Goal: Navigation & Orientation: Find specific page/section

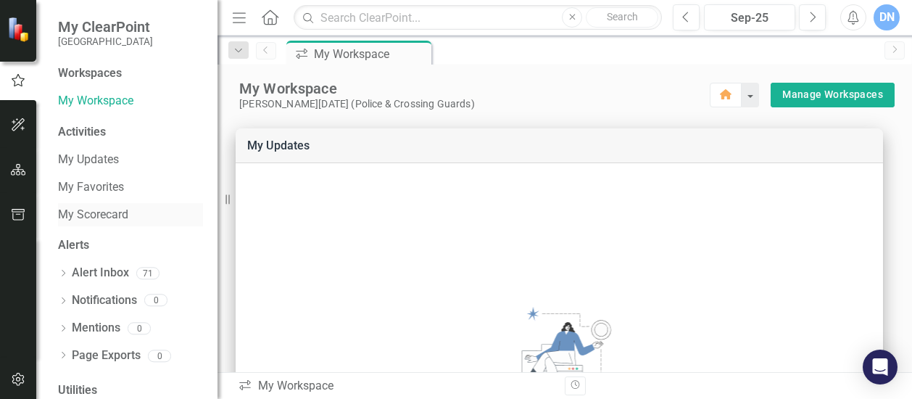
click at [118, 217] on link "My Scorecard" at bounding box center [130, 215] width 145 height 17
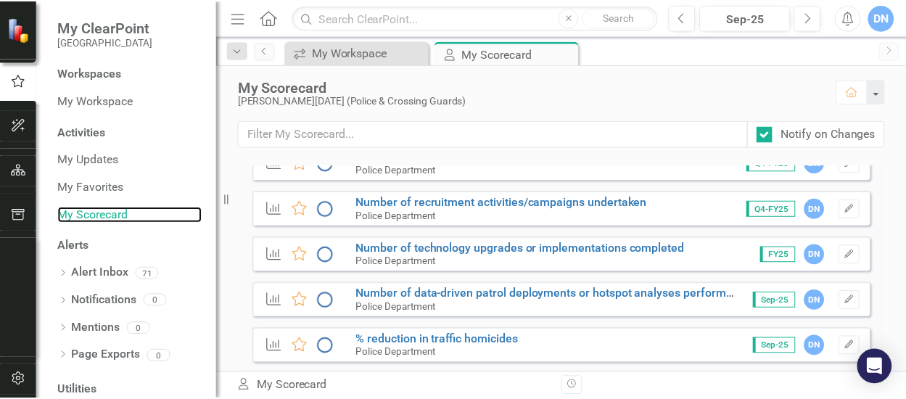
scroll to position [1236, 0]
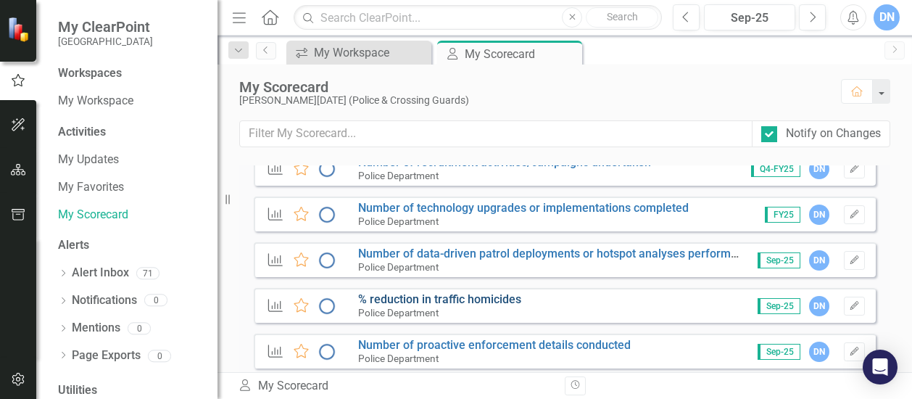
click at [493, 300] on link "% reduction in traffic homicides" at bounding box center [439, 299] width 163 height 14
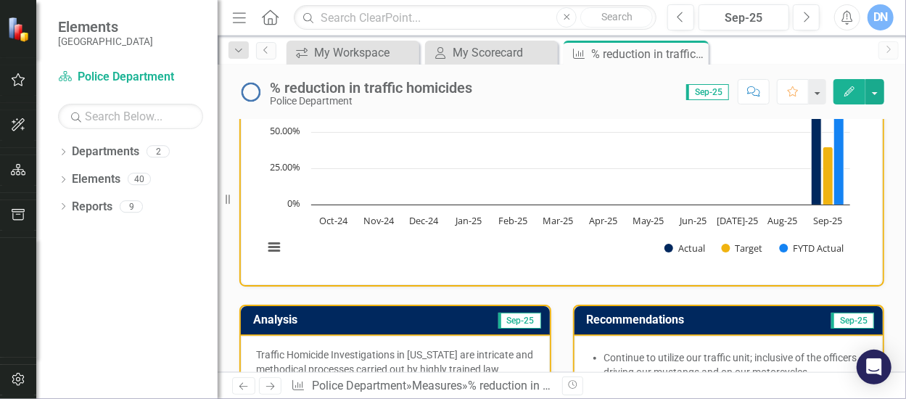
scroll to position [160, 0]
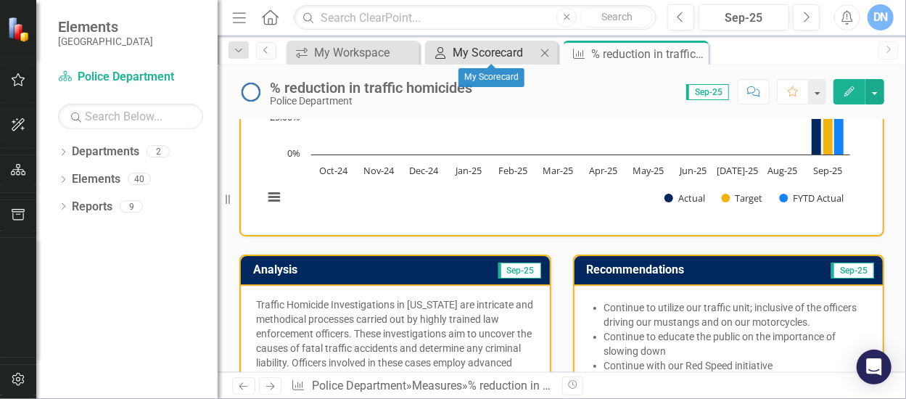
click at [466, 51] on div "My Scorecard" at bounding box center [494, 53] width 83 height 18
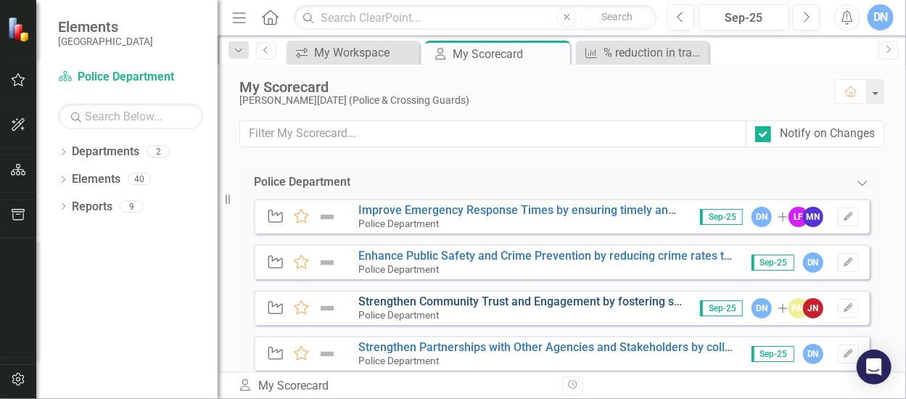
click at [503, 302] on link "Strengthen Community Trust and Engagement by fostering strong relationships wit…" at bounding box center [721, 301] width 727 height 14
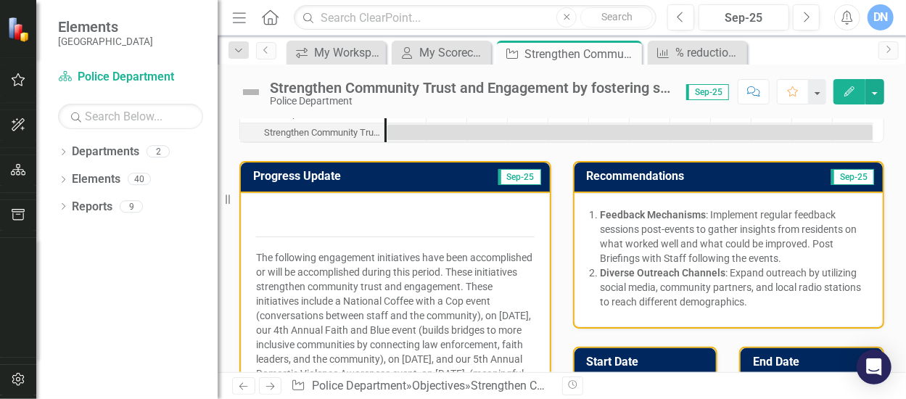
scroll to position [46, 0]
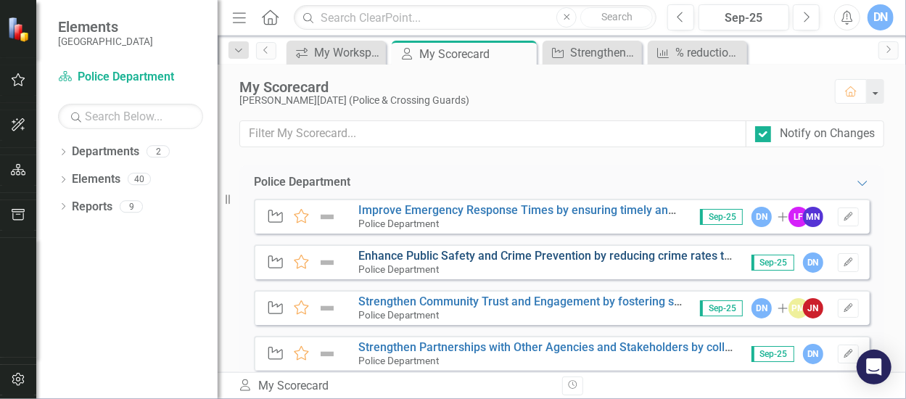
click at [394, 260] on link "Enhance Public Safety and Crime Prevention by reducing crime rates through proa…" at bounding box center [851, 256] width 986 height 14
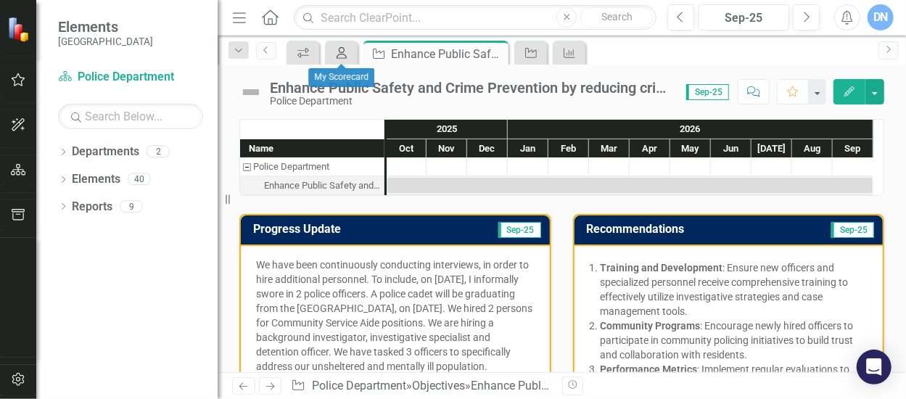
click at [345, 53] on icon "My Scorecard" at bounding box center [341, 53] width 15 height 12
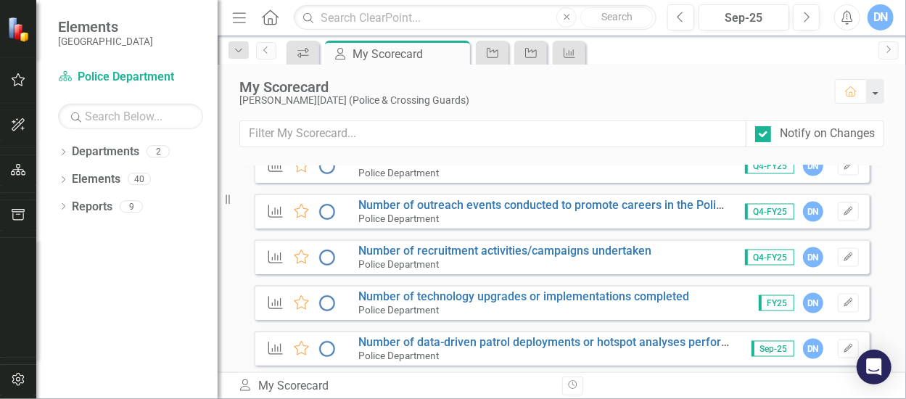
scroll to position [1153, 0]
